Goal: Task Accomplishment & Management: Manage account settings

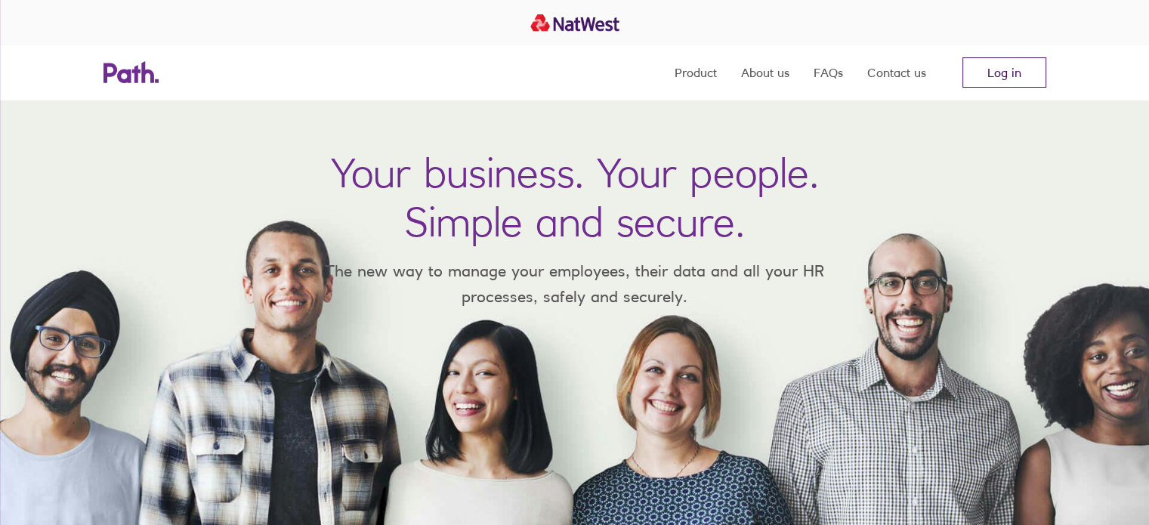
click at [1003, 73] on link "Log in" at bounding box center [1005, 72] width 84 height 30
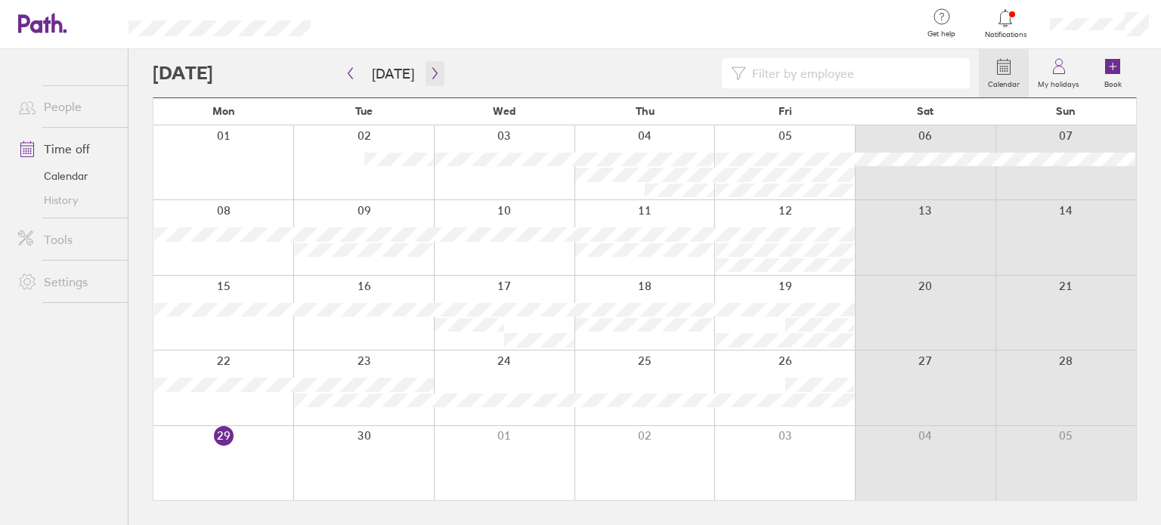
click at [429, 73] on icon "button" at bounding box center [434, 73] width 11 height 12
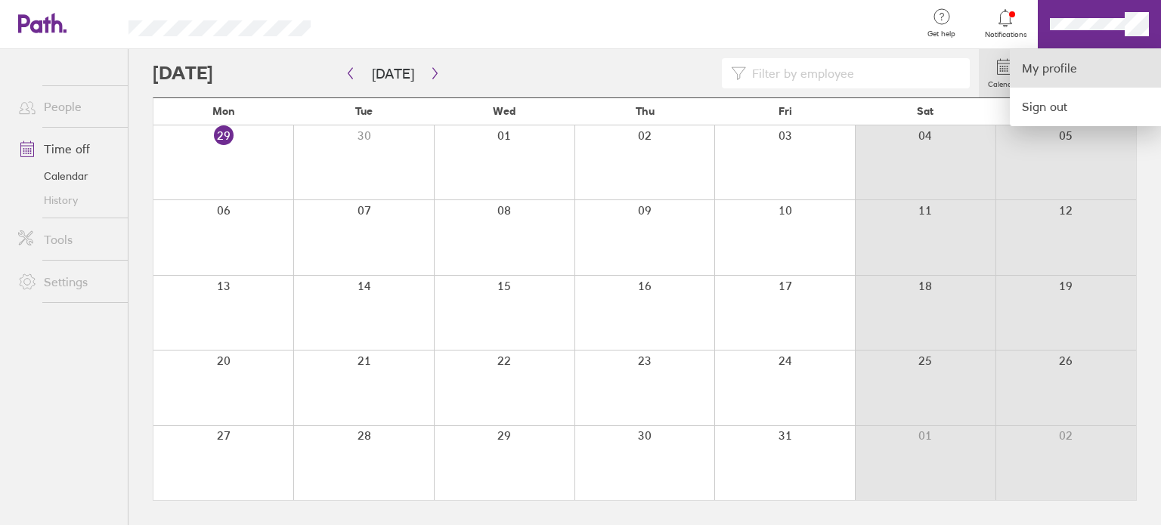
click at [1042, 73] on link "My profile" at bounding box center [1084, 68] width 151 height 39
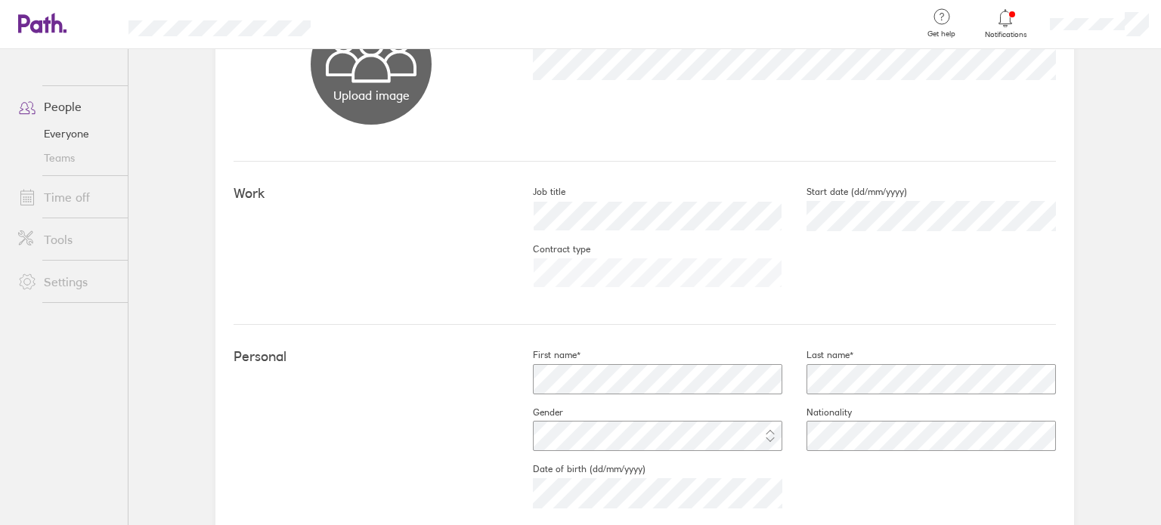
scroll to position [144, 0]
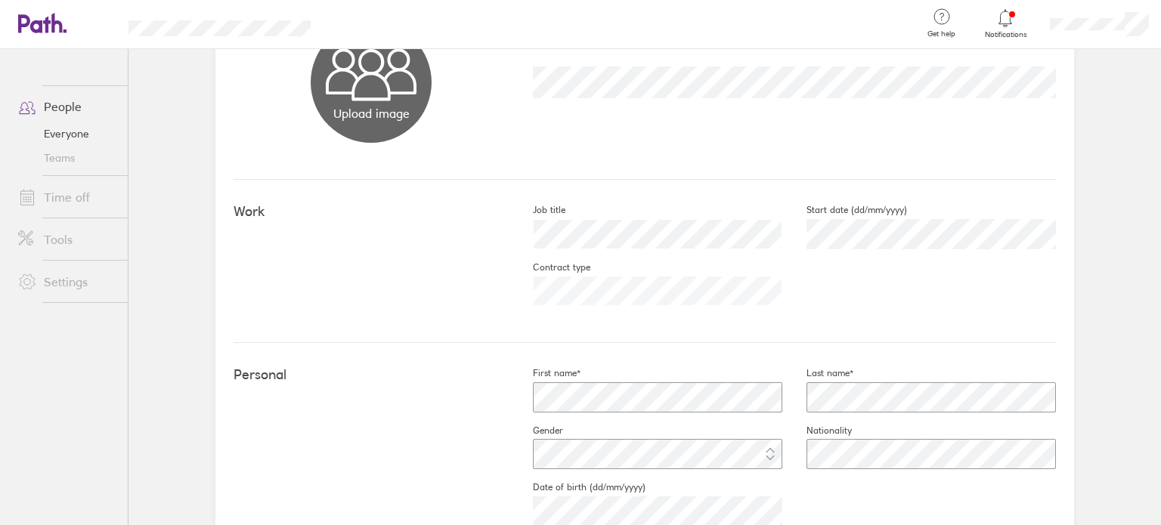
click at [73, 197] on link "Time off" at bounding box center [67, 197] width 122 height 30
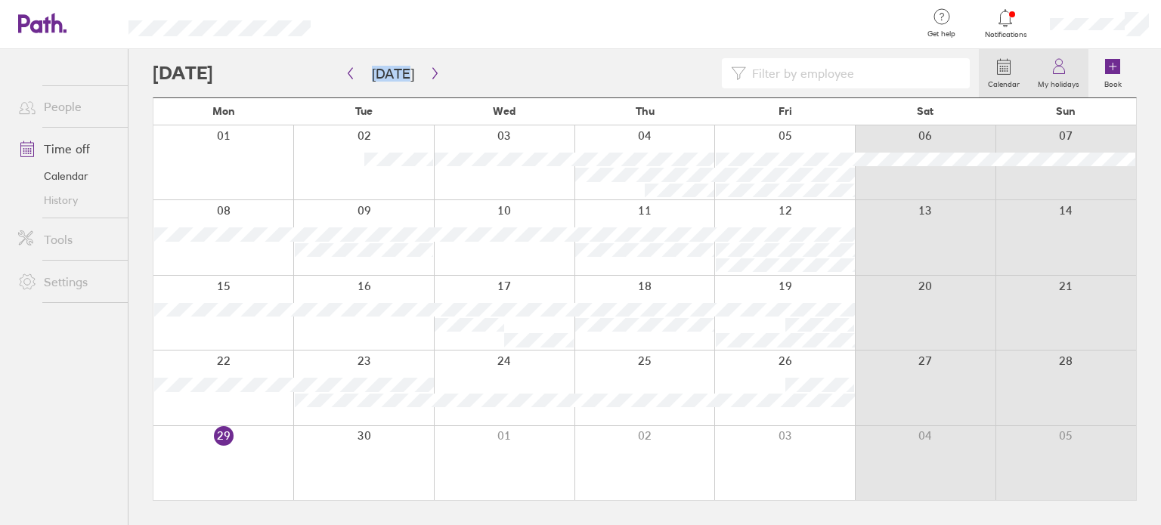
click at [1063, 70] on icon at bounding box center [1059, 66] width 18 height 18
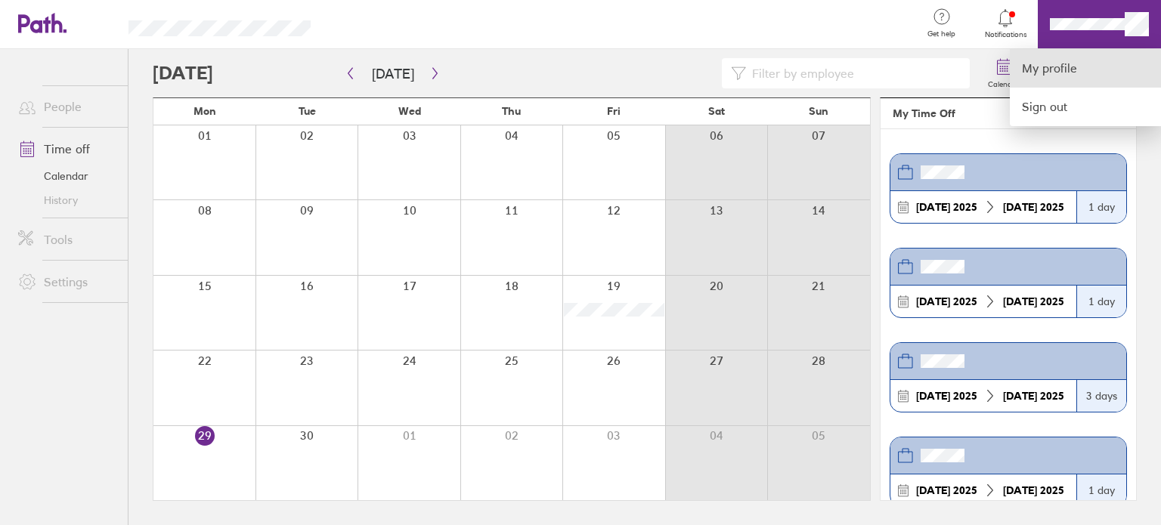
click at [1056, 69] on link "My profile" at bounding box center [1084, 68] width 151 height 39
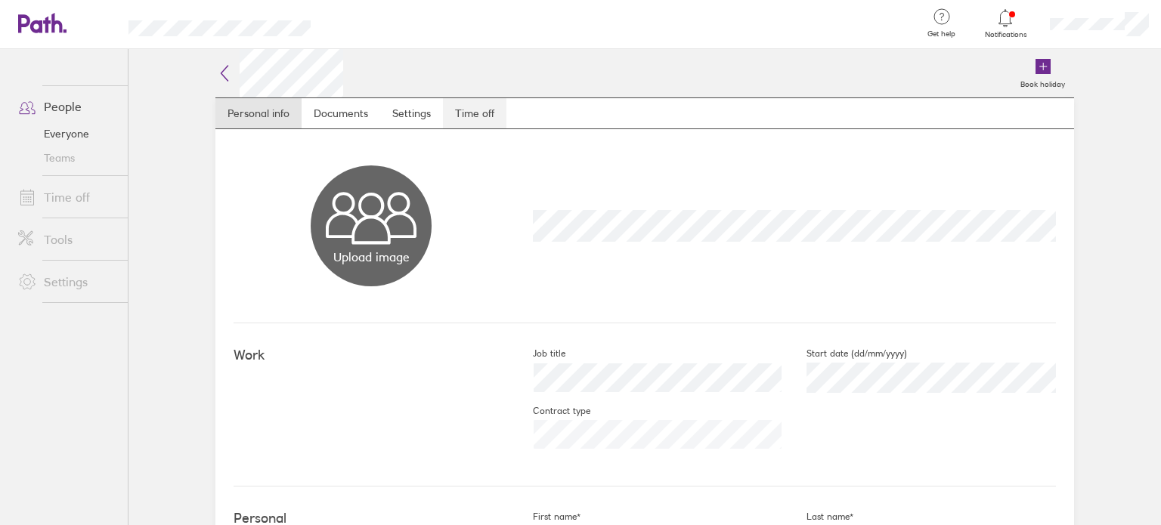
click at [475, 108] on link "Time off" at bounding box center [474, 113] width 63 height 30
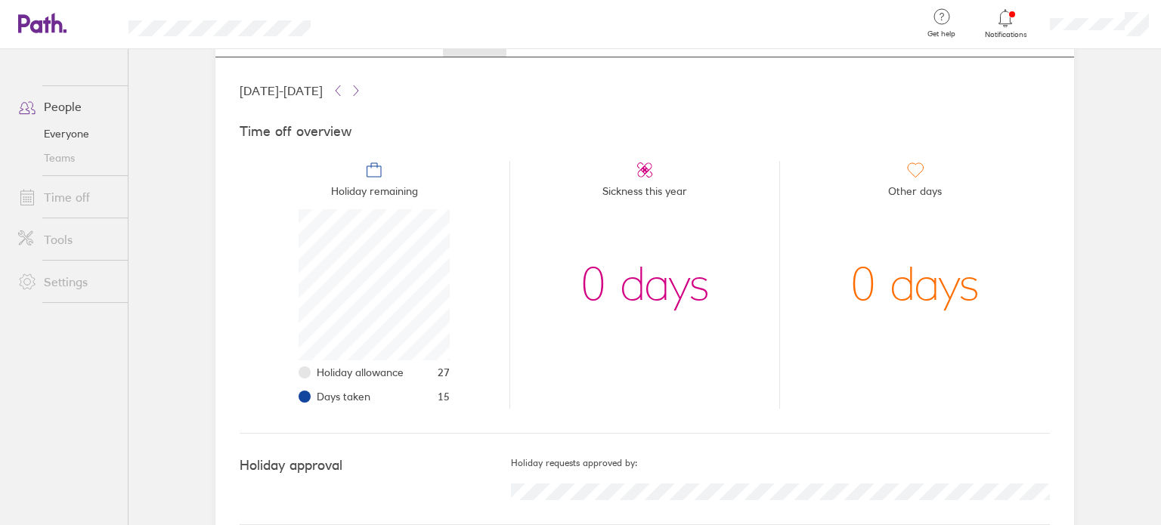
scroll to position [95, 0]
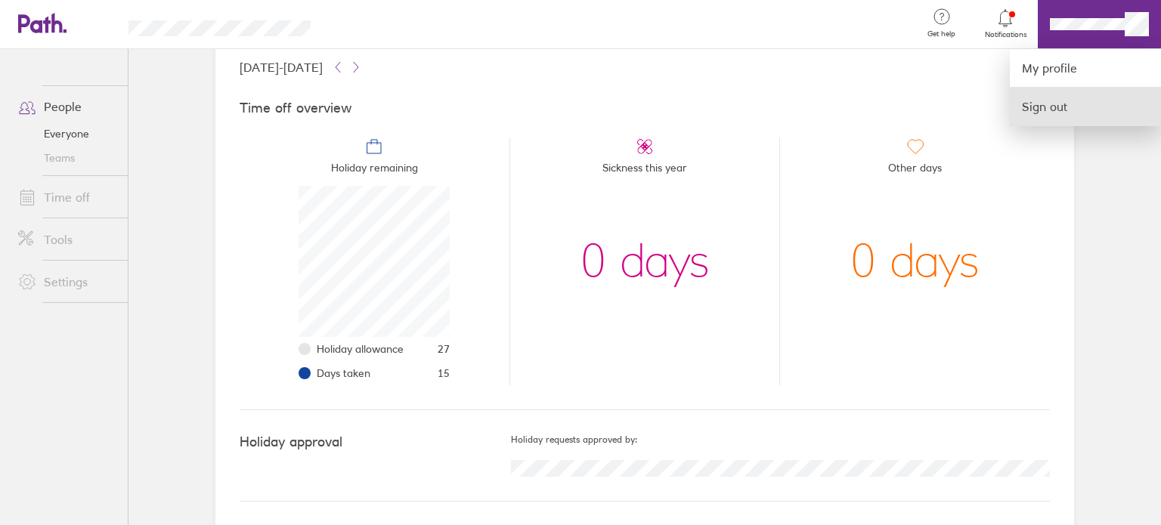
click at [1042, 102] on link "Sign out" at bounding box center [1084, 107] width 151 height 38
